Goal: Transaction & Acquisition: Subscribe to service/newsletter

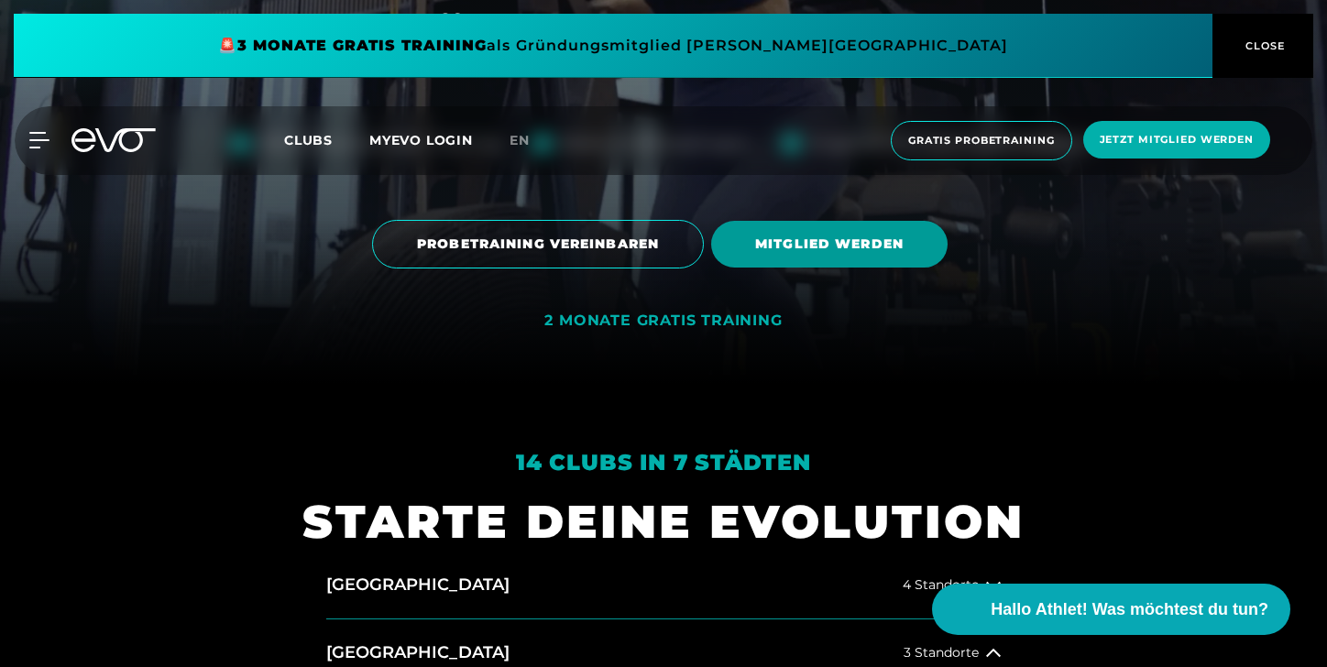
click at [790, 258] on span "MITGLIED WERDEN" at bounding box center [829, 244] width 236 height 47
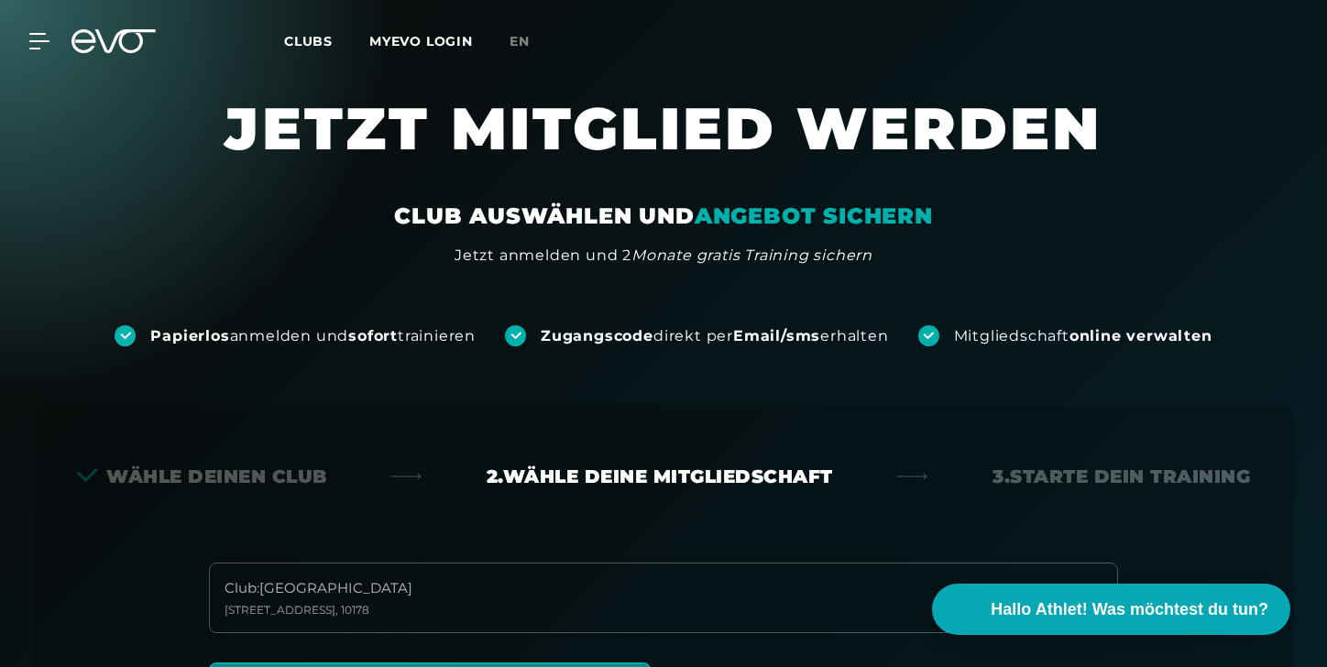
click at [134, 51] on icon at bounding box center [125, 41] width 60 height 24
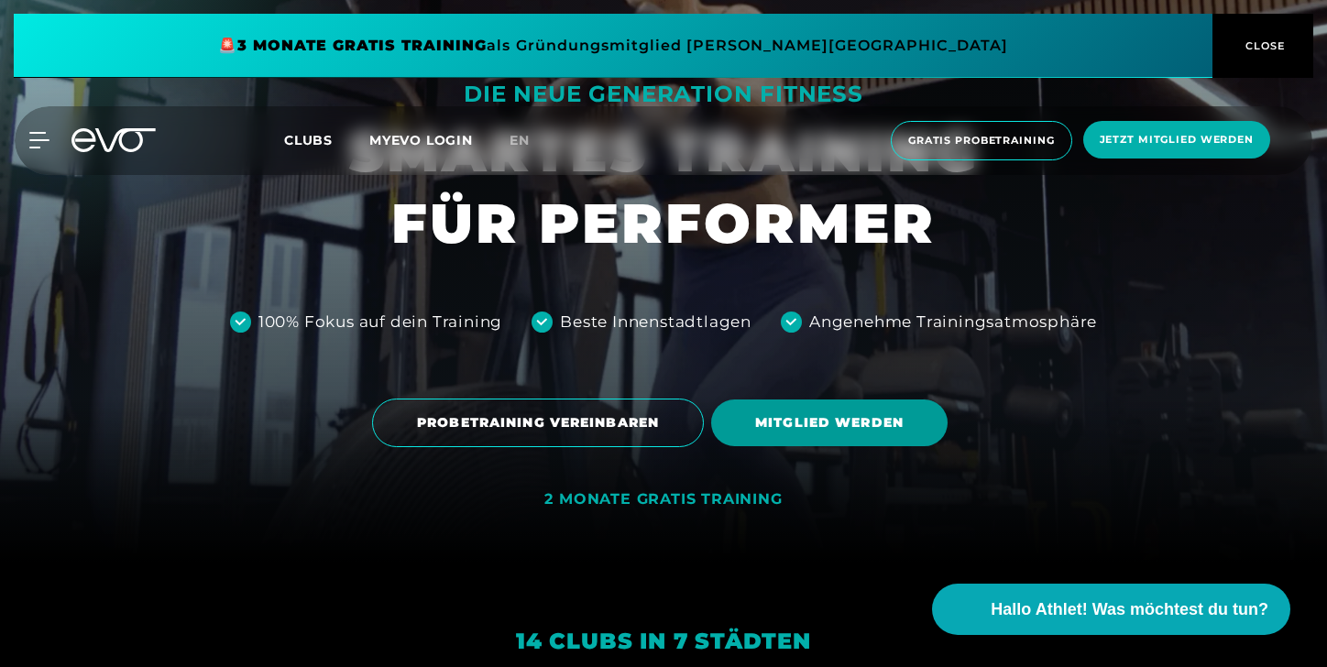
click at [839, 413] on span "MITGLIED WERDEN" at bounding box center [829, 422] width 148 height 19
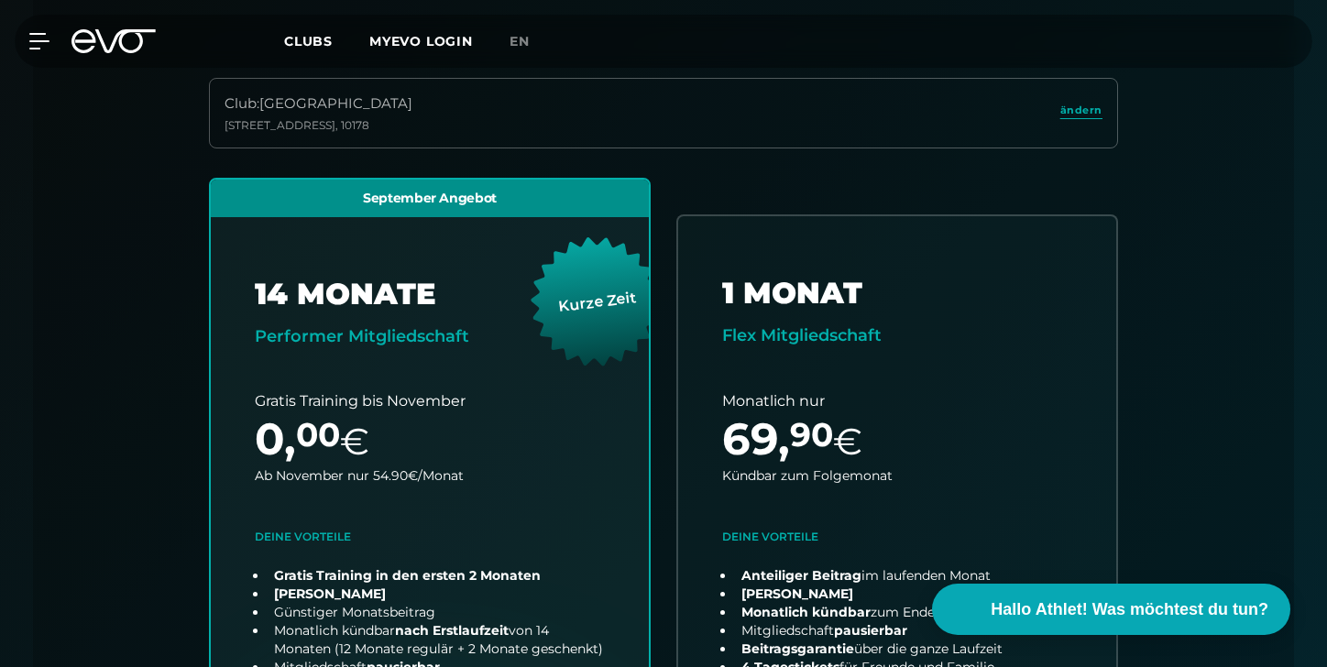
scroll to position [442, 0]
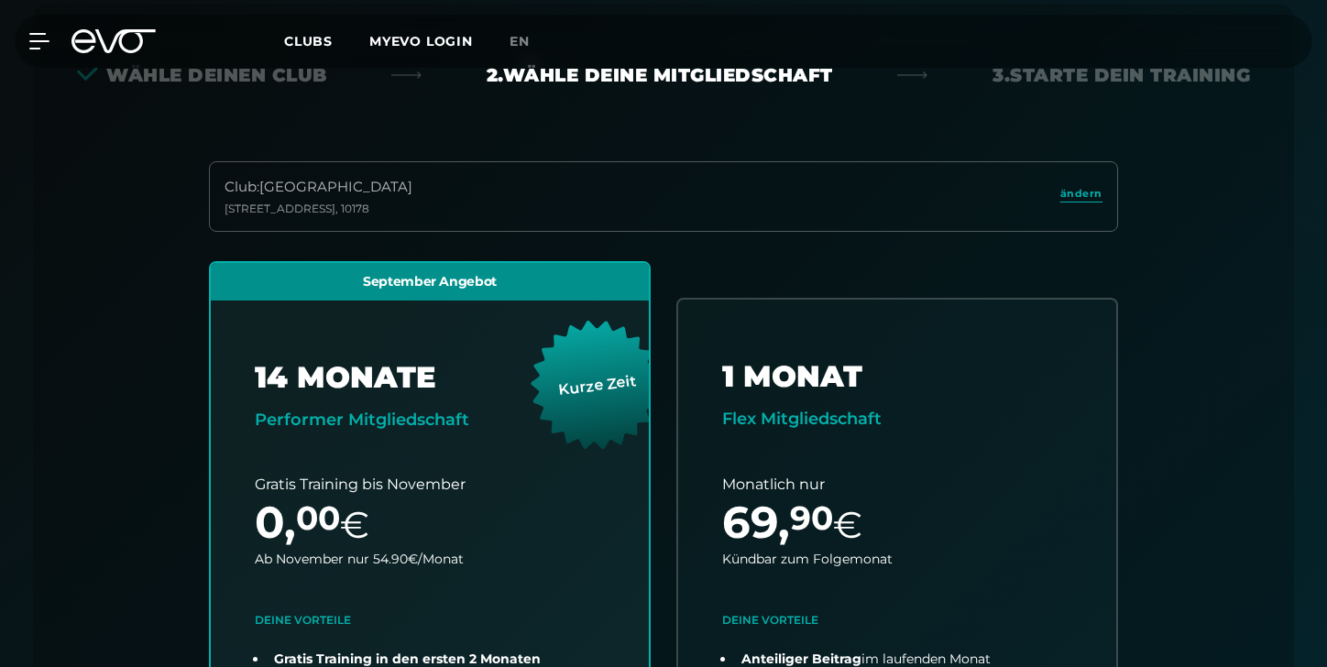
scroll to position [405, 0]
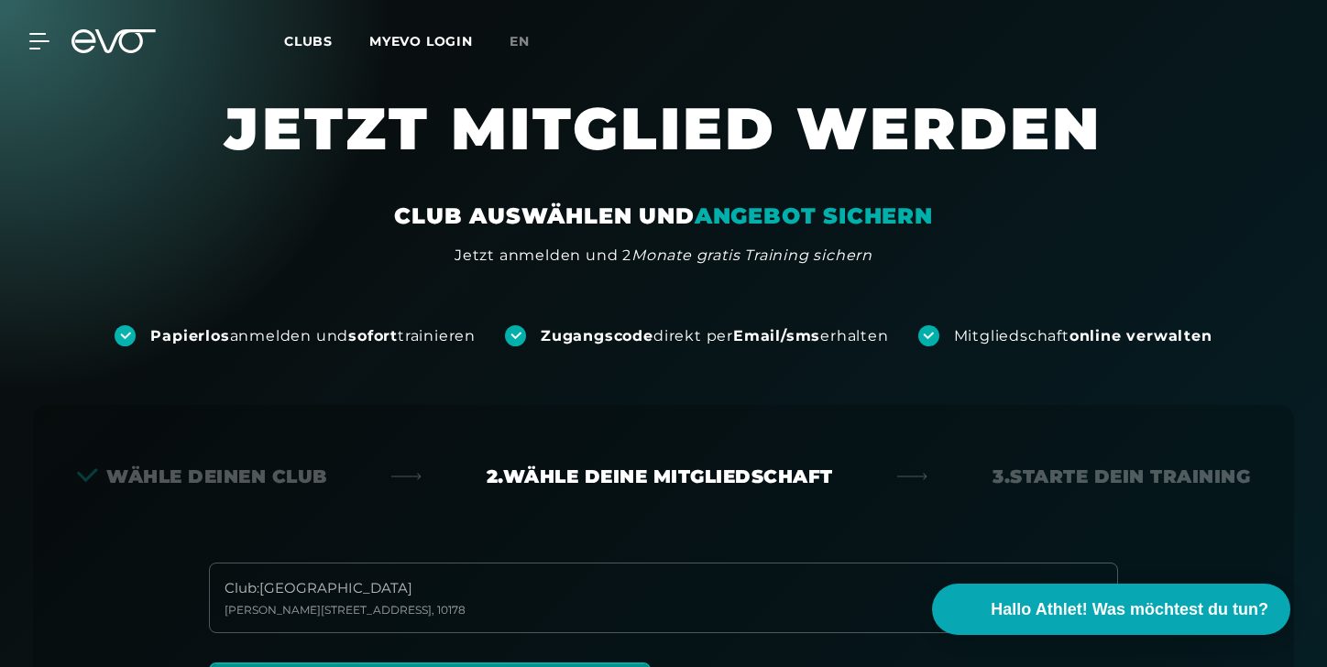
click at [132, 24] on div "MyEVO Login Über EVO Mitgliedschaften Probetraining TAGESPASS EVO Studios Düsse…" at bounding box center [663, 41] width 1319 height 53
click at [125, 49] on icon at bounding box center [125, 41] width 60 height 24
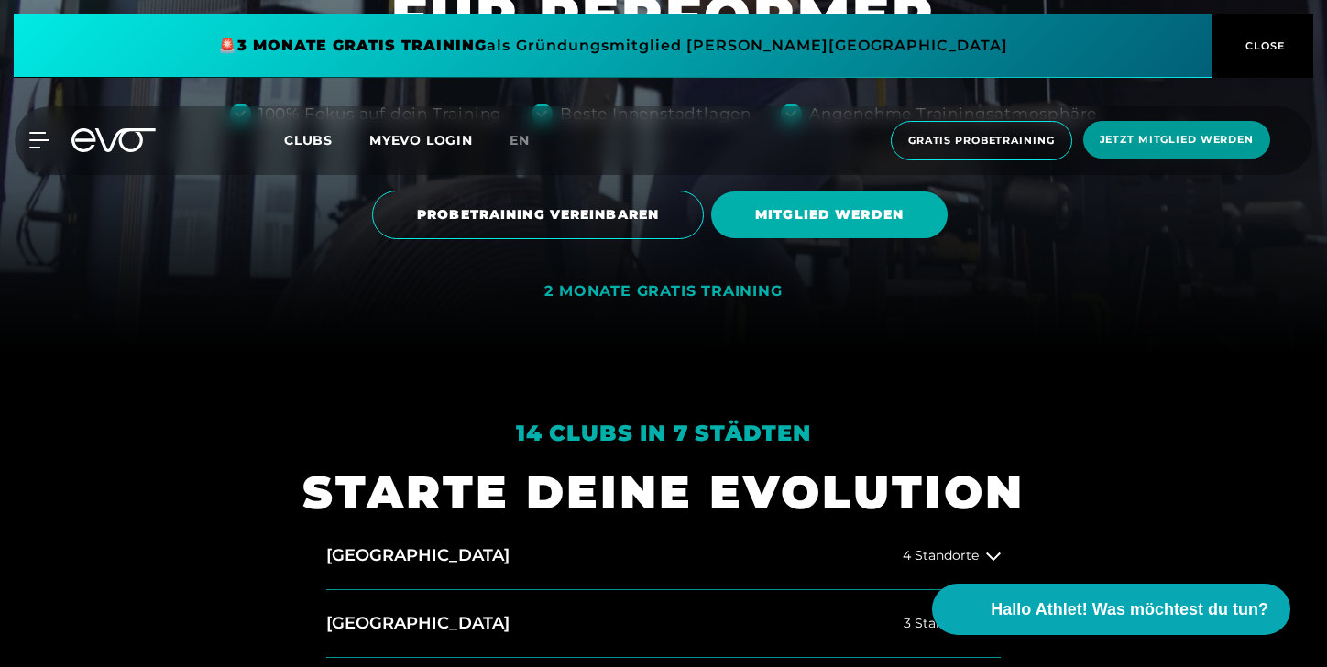
click at [1167, 154] on span "Jetzt Mitglied werden" at bounding box center [1176, 140] width 187 height 38
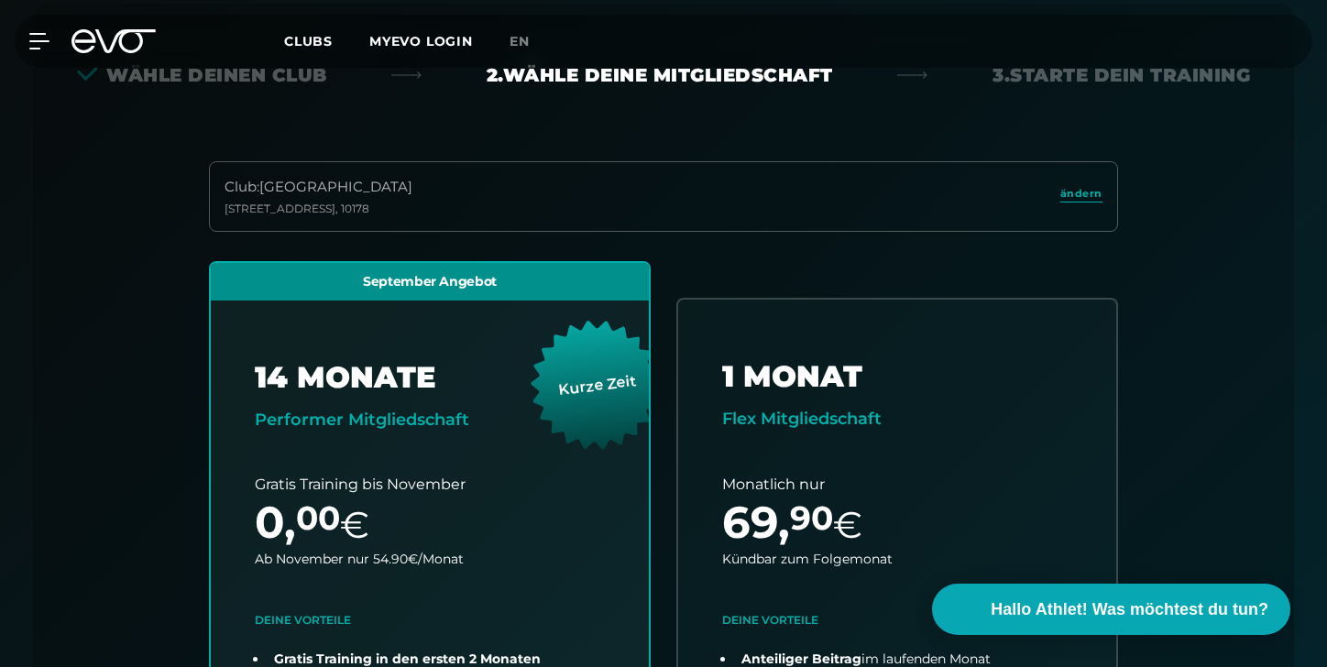
scroll to position [405, 0]
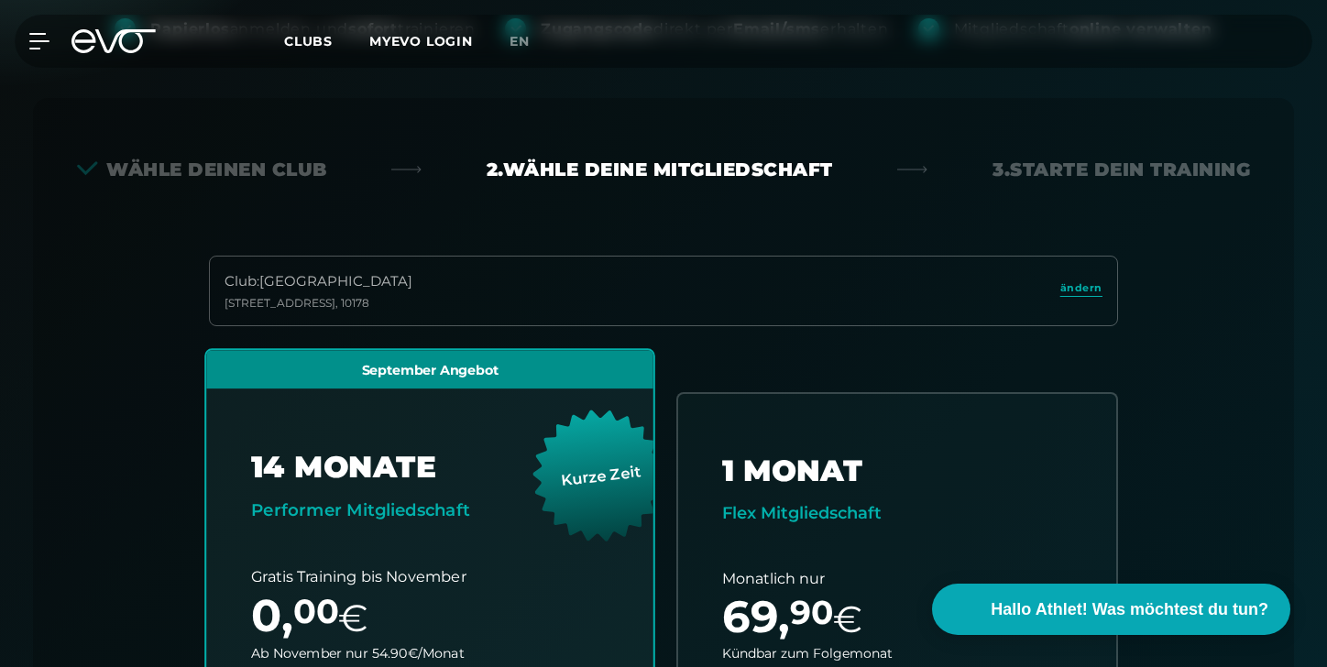
scroll to position [209, 0]
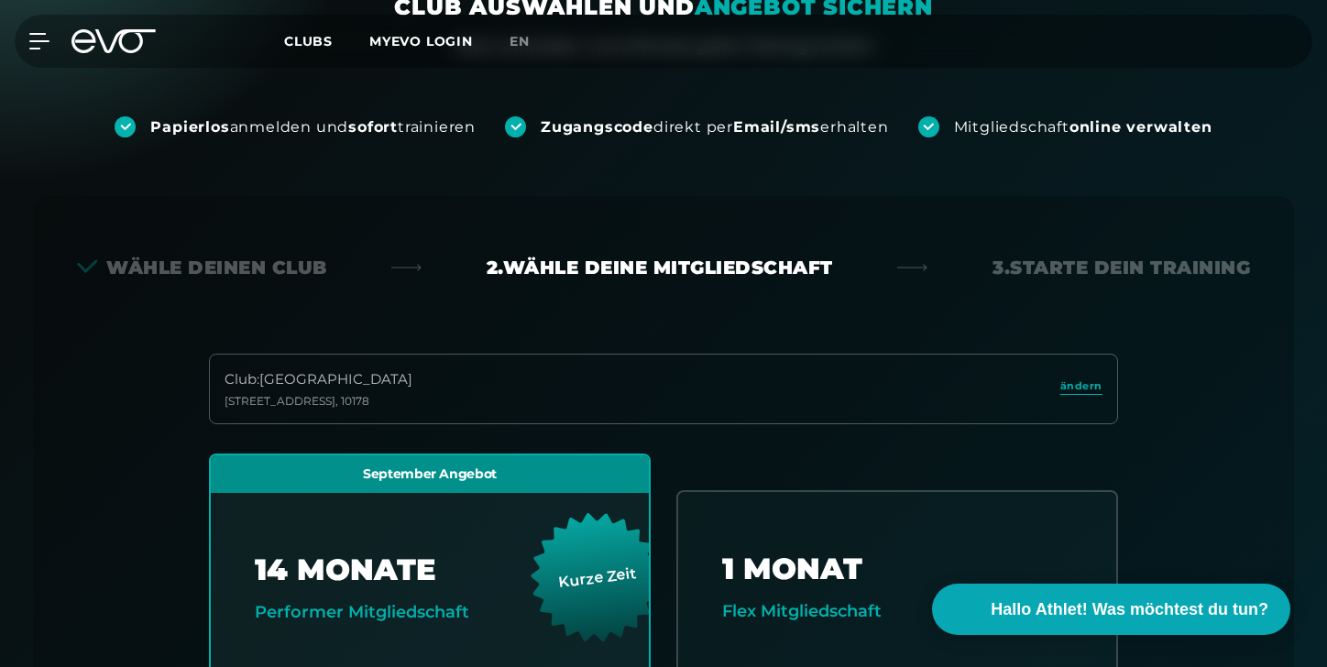
click at [124, 37] on icon at bounding box center [113, 41] width 84 height 24
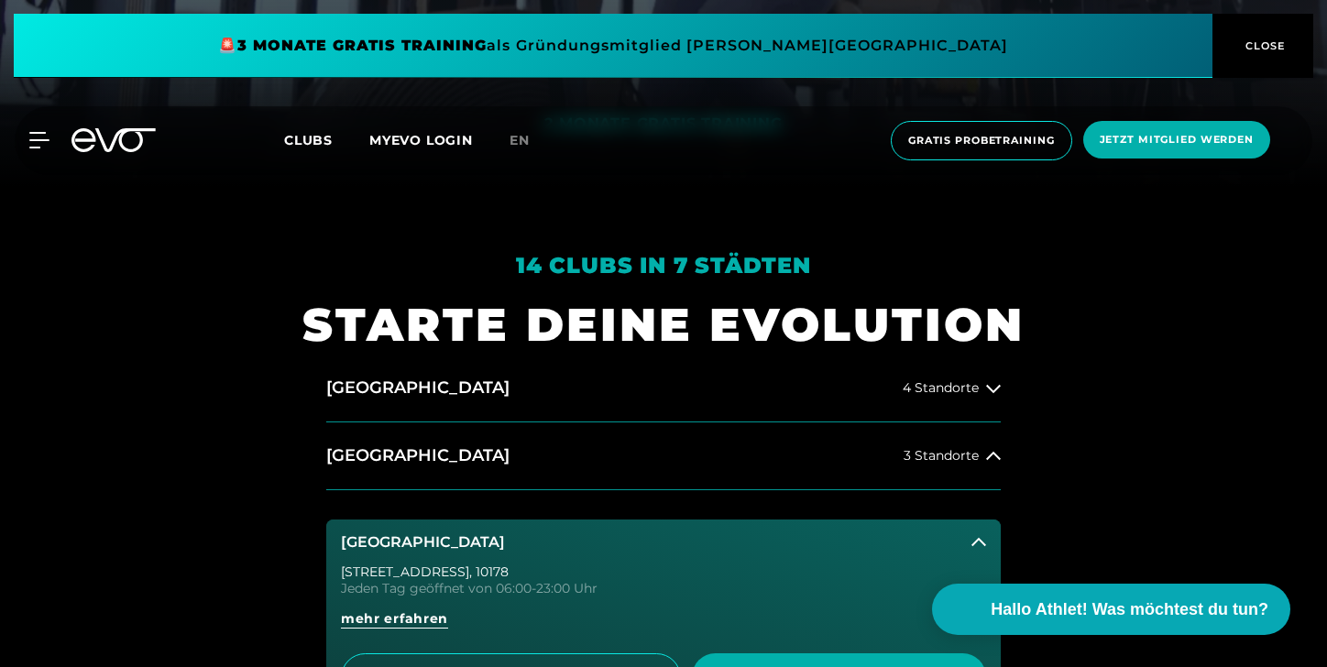
scroll to position [483, 0]
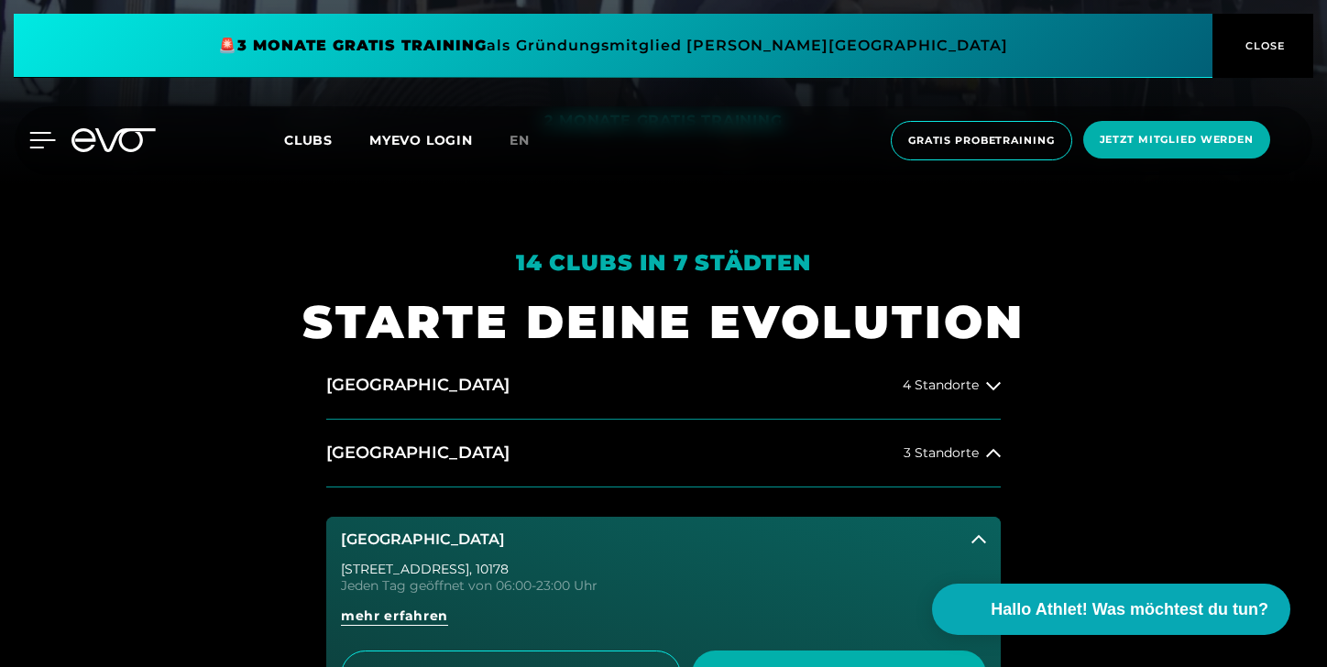
click at [33, 141] on icon at bounding box center [43, 140] width 26 height 15
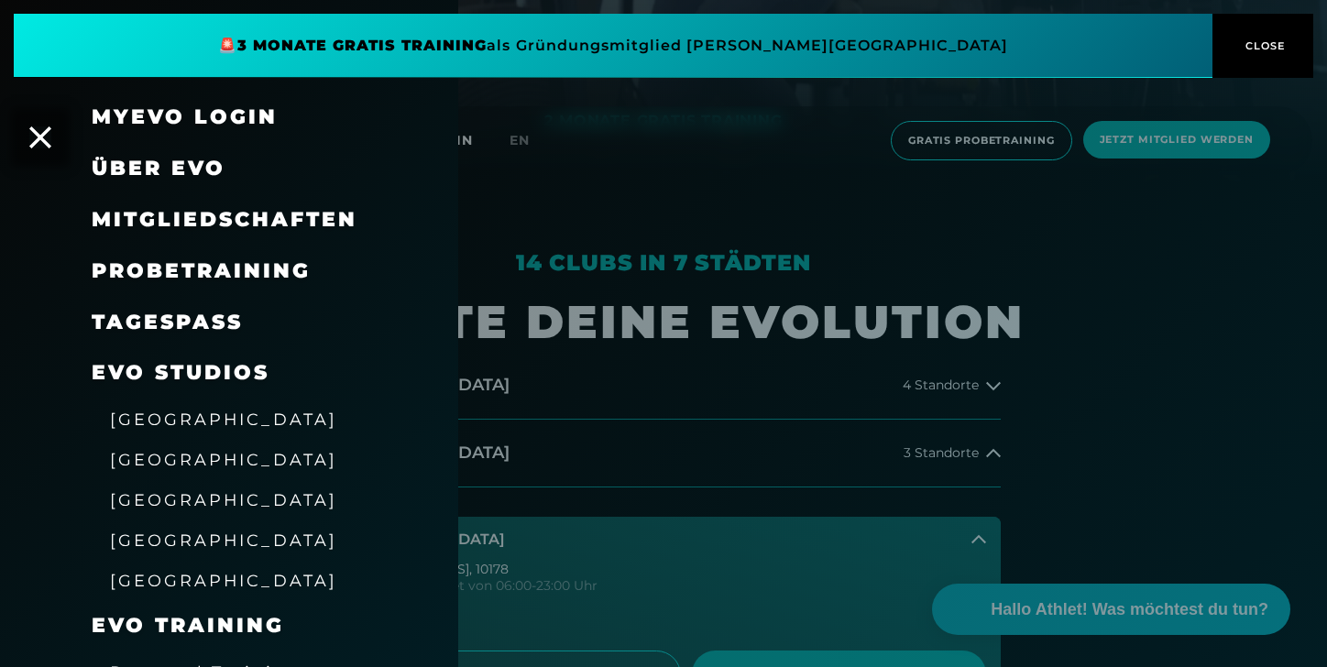
click at [176, 431] on div "[GEOGRAPHIC_DATA]" at bounding box center [223, 418] width 227 height 29
click at [172, 413] on span "[GEOGRAPHIC_DATA]" at bounding box center [223, 419] width 227 height 19
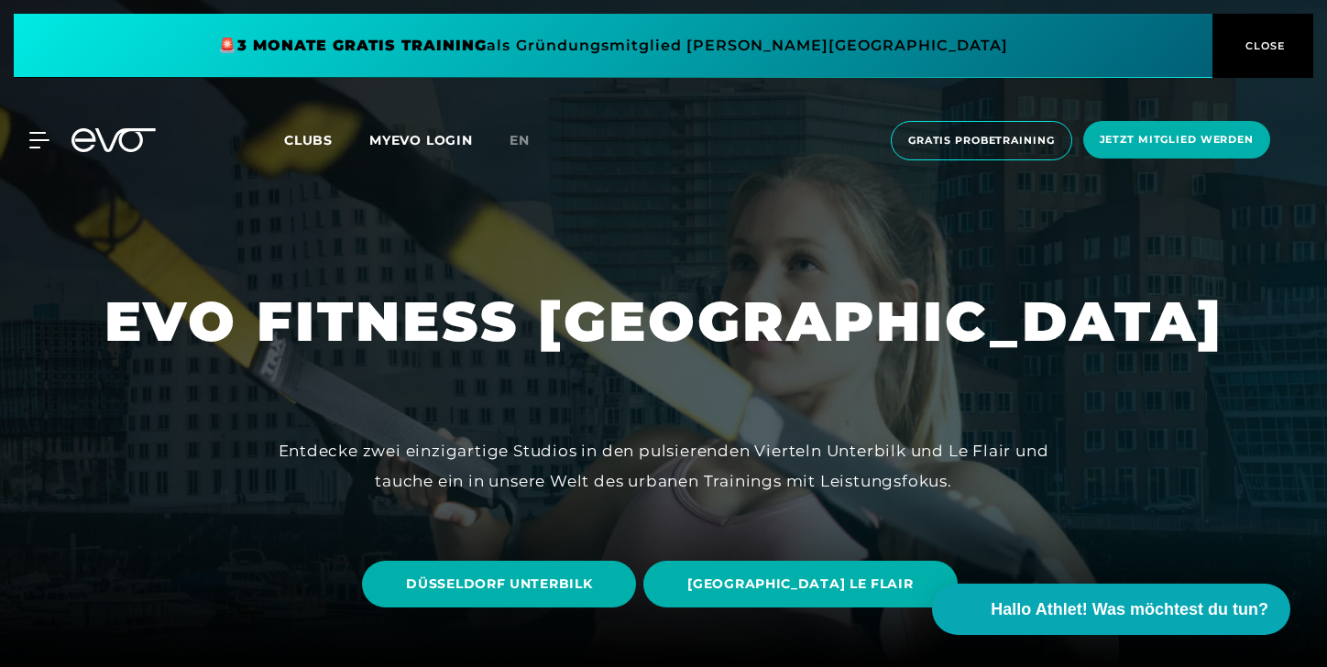
click at [92, 144] on icon at bounding box center [113, 140] width 84 height 24
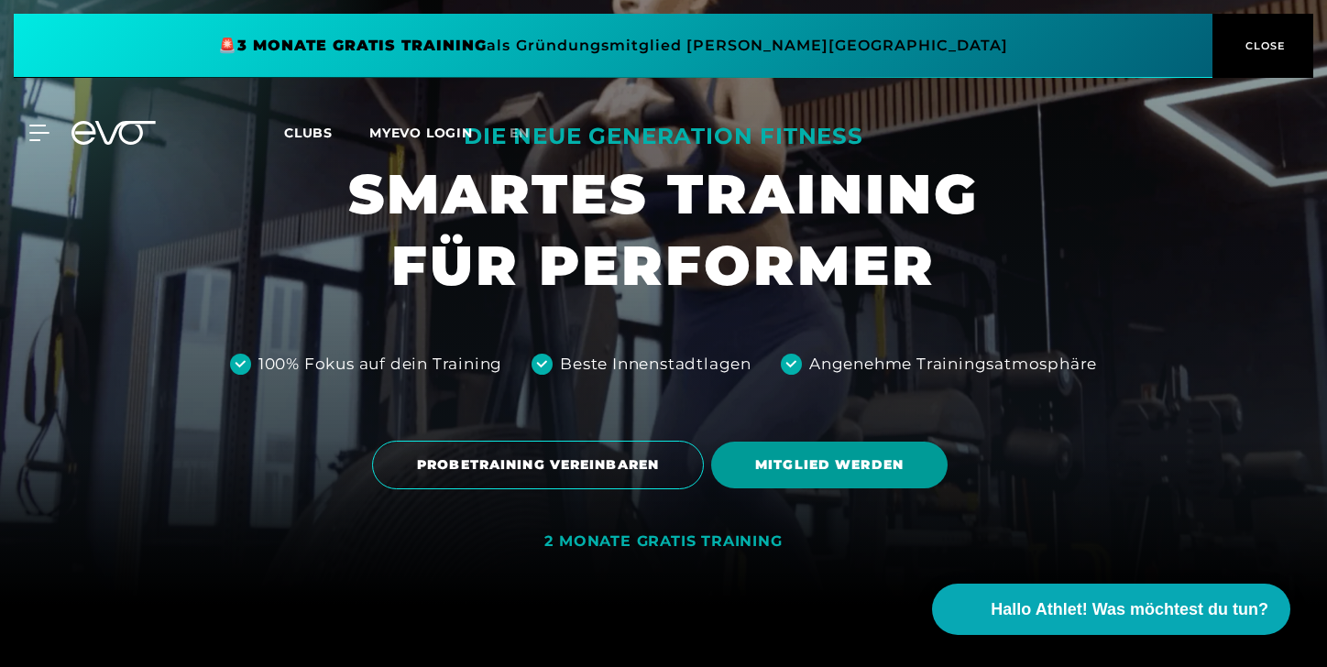
click at [790, 449] on span "MITGLIED WERDEN" at bounding box center [829, 465] width 236 height 47
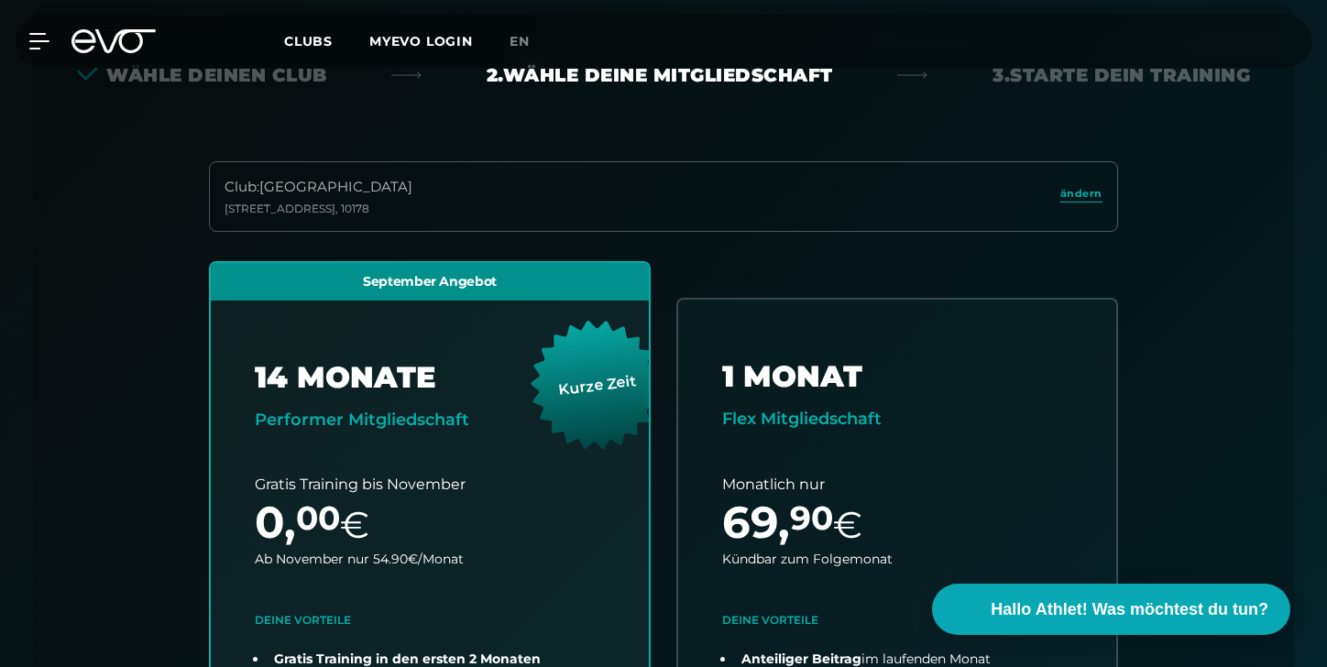
scroll to position [405, 0]
